Goal: Task Accomplishment & Management: Manage account settings

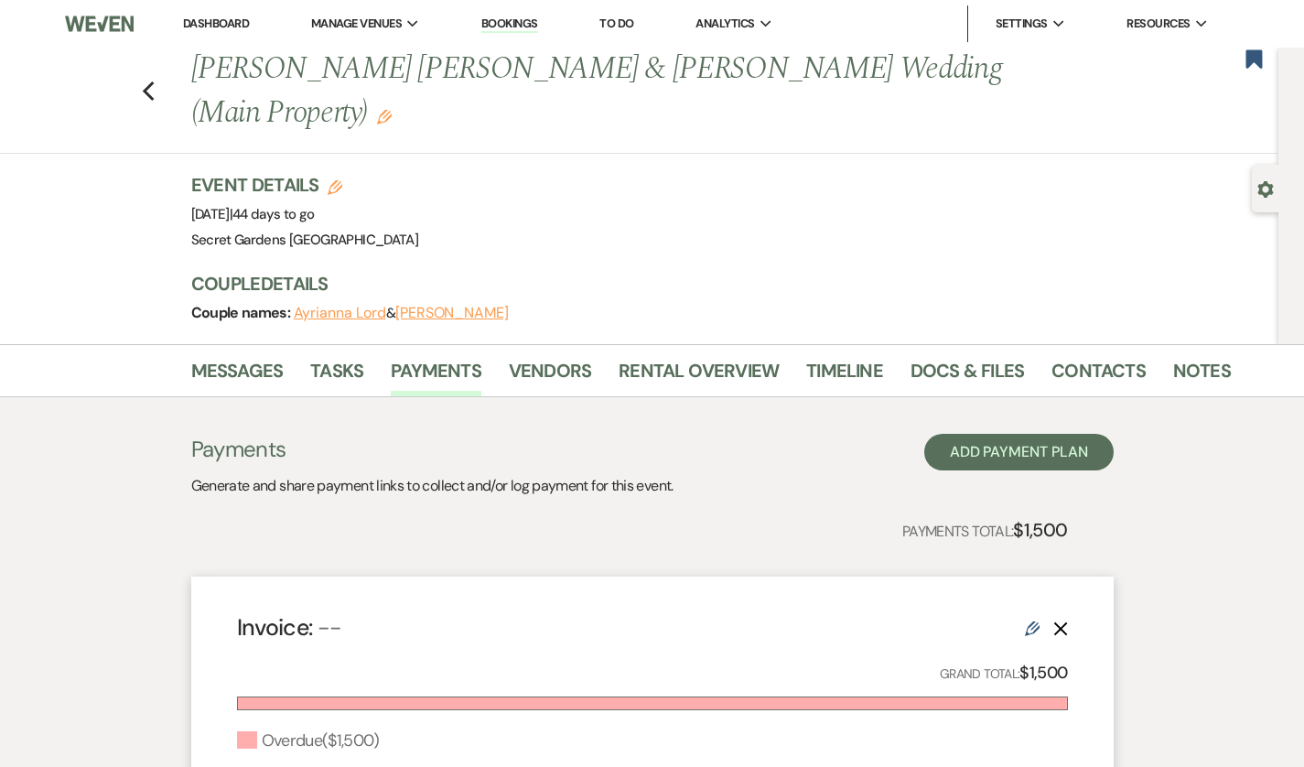
click at [142, 81] on use "button" at bounding box center [148, 91] width 12 height 20
select select "5"
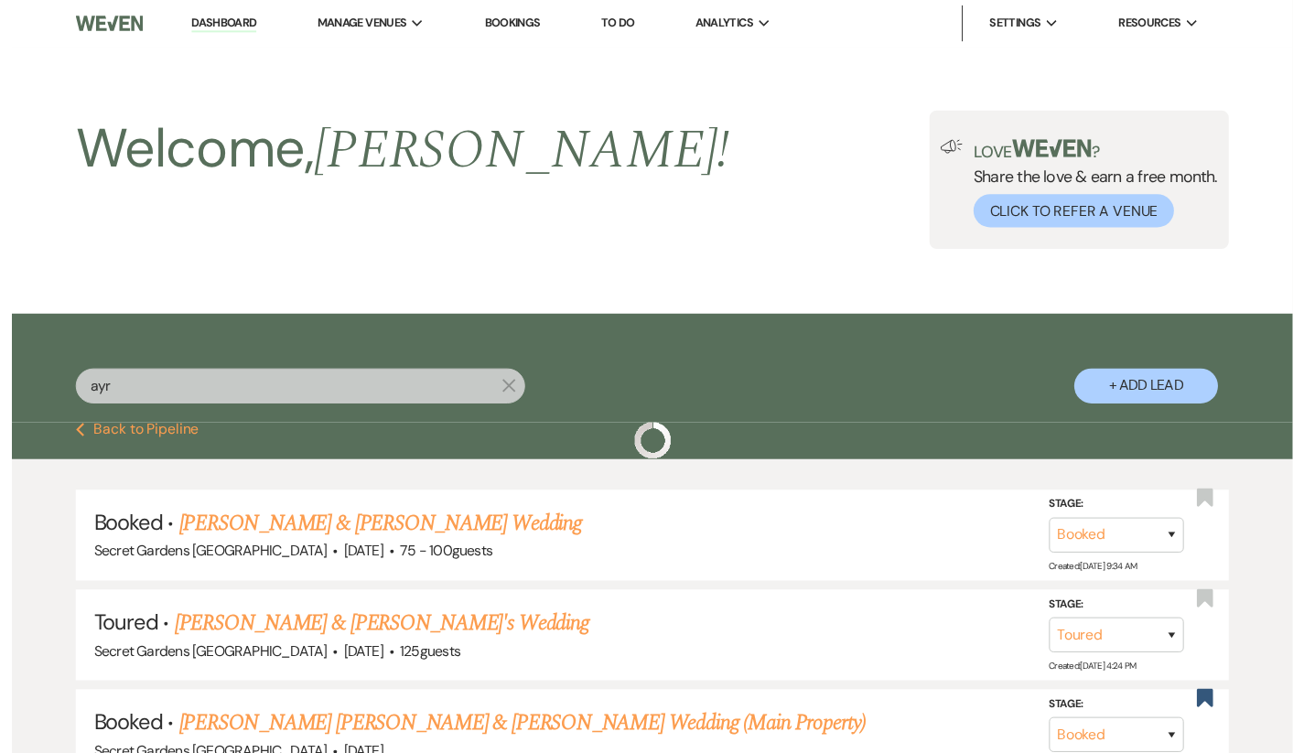
scroll to position [66, 0]
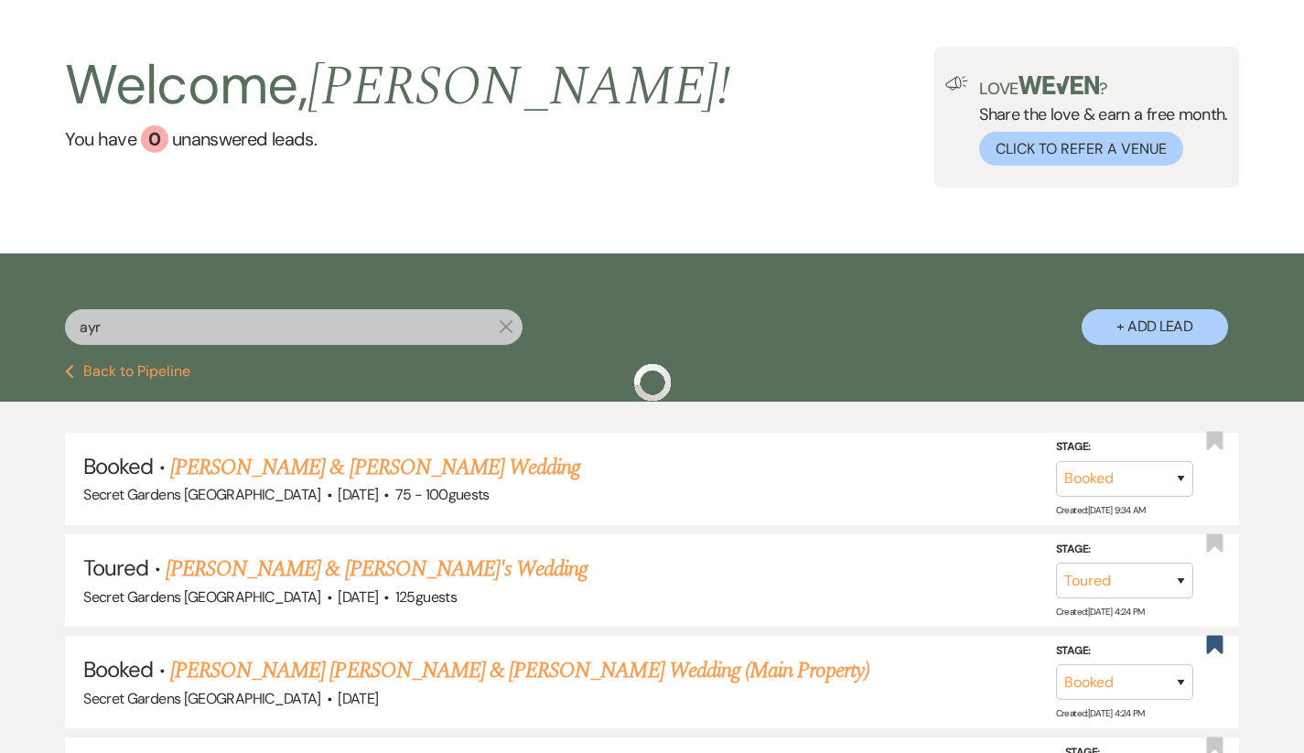
click at [127, 328] on input "ayr" at bounding box center [294, 327] width 458 height 36
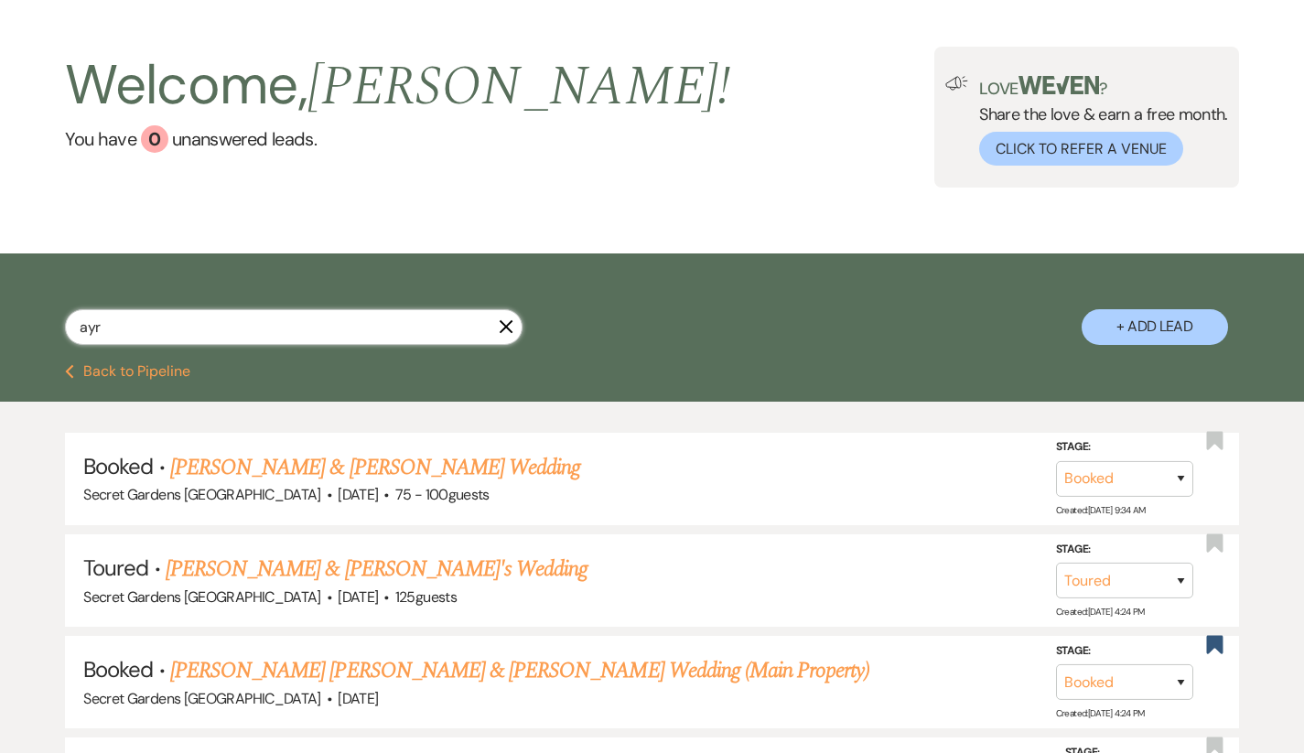
click at [127, 328] on input "ayr" at bounding box center [294, 327] width 458 height 36
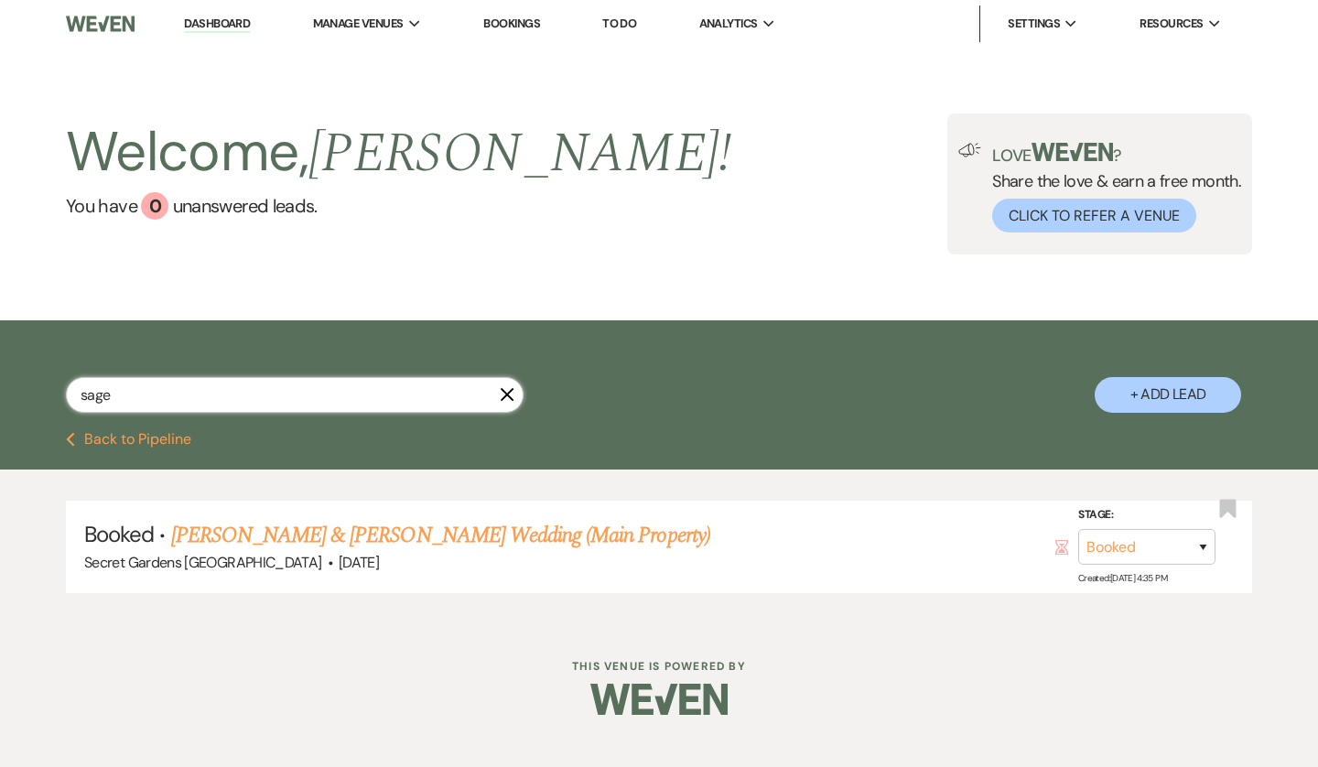
click at [232, 393] on input "sage" at bounding box center [295, 395] width 458 height 36
type input "sagit"
